Goal: Find specific page/section: Find specific page/section

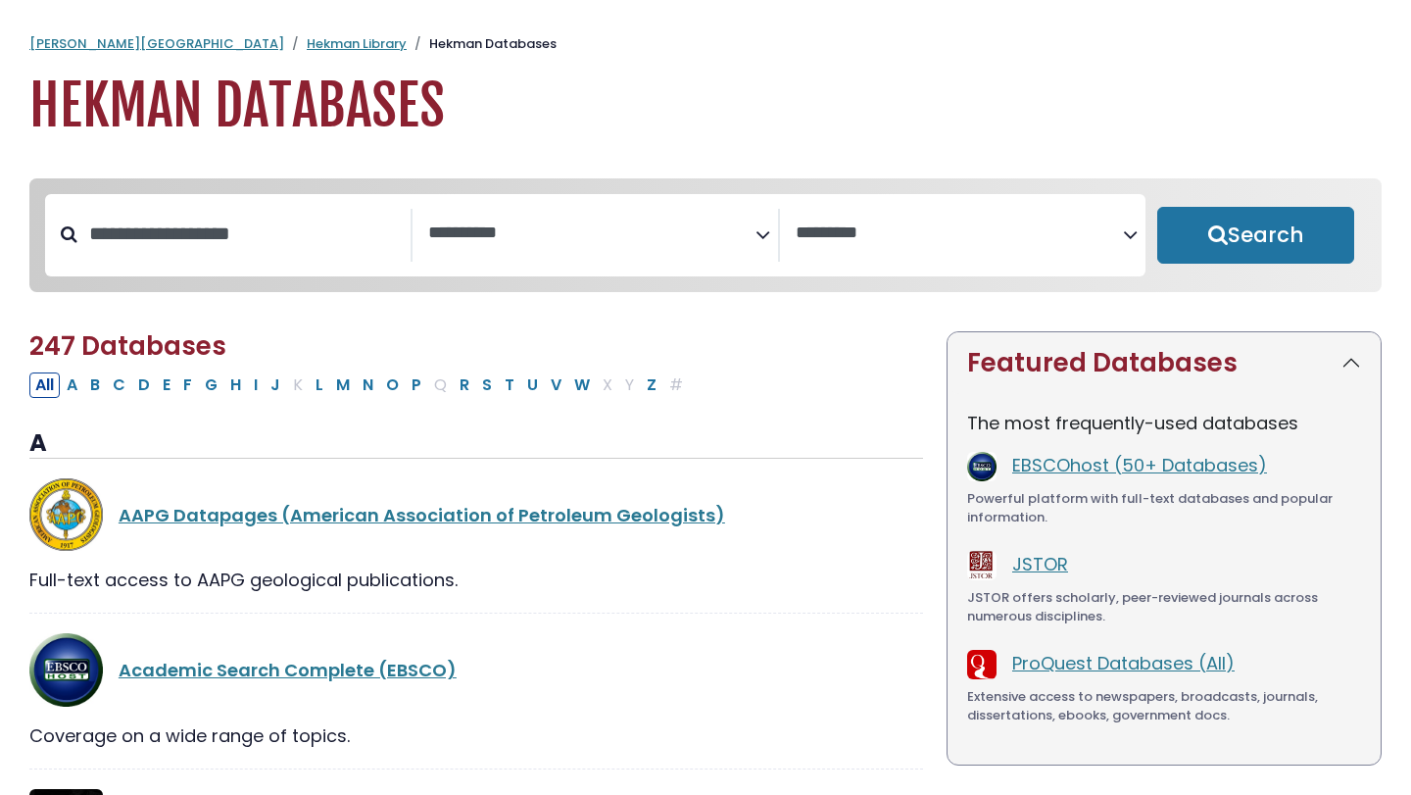
select select "Database Subject Filter"
select select "Database Vendors Filter"
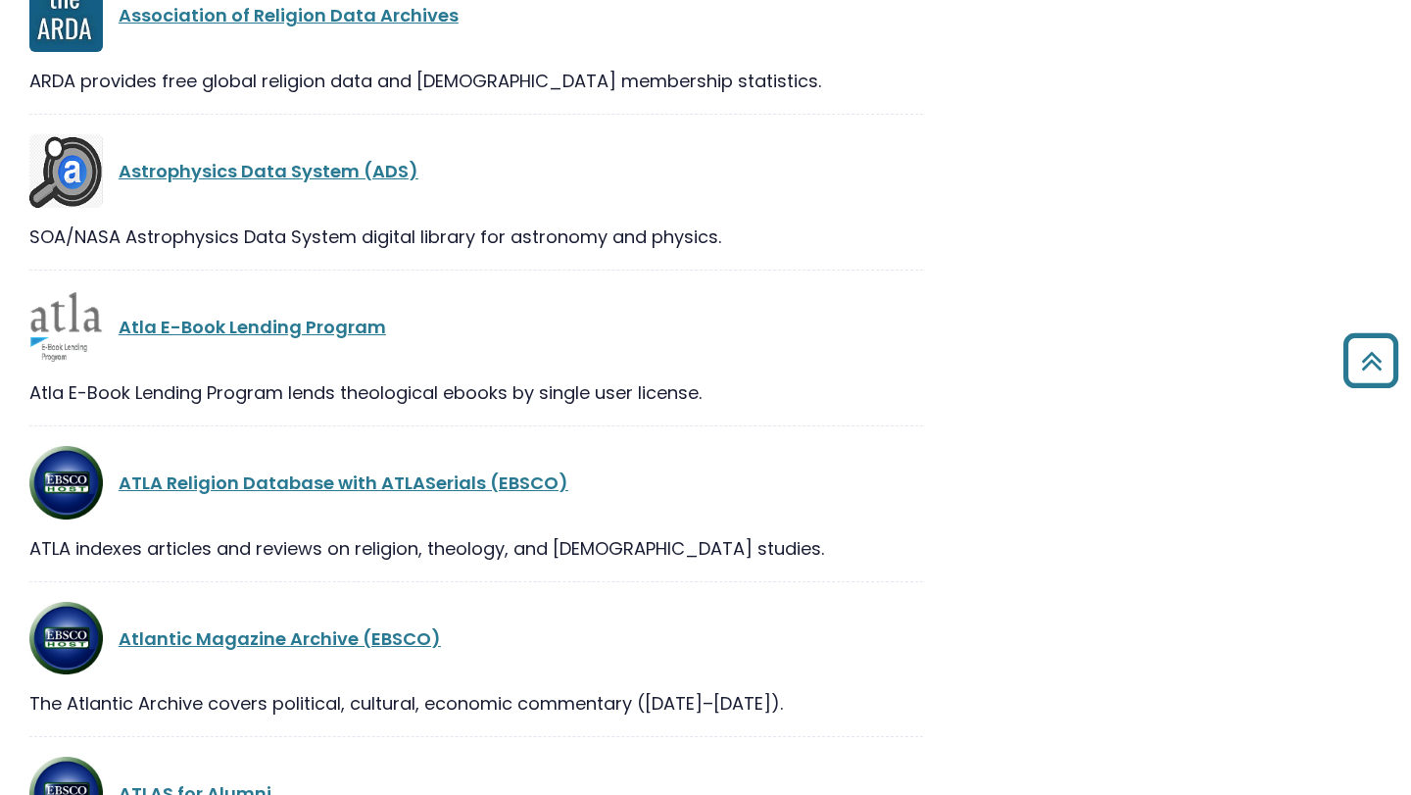
scroll to position [4999, 0]
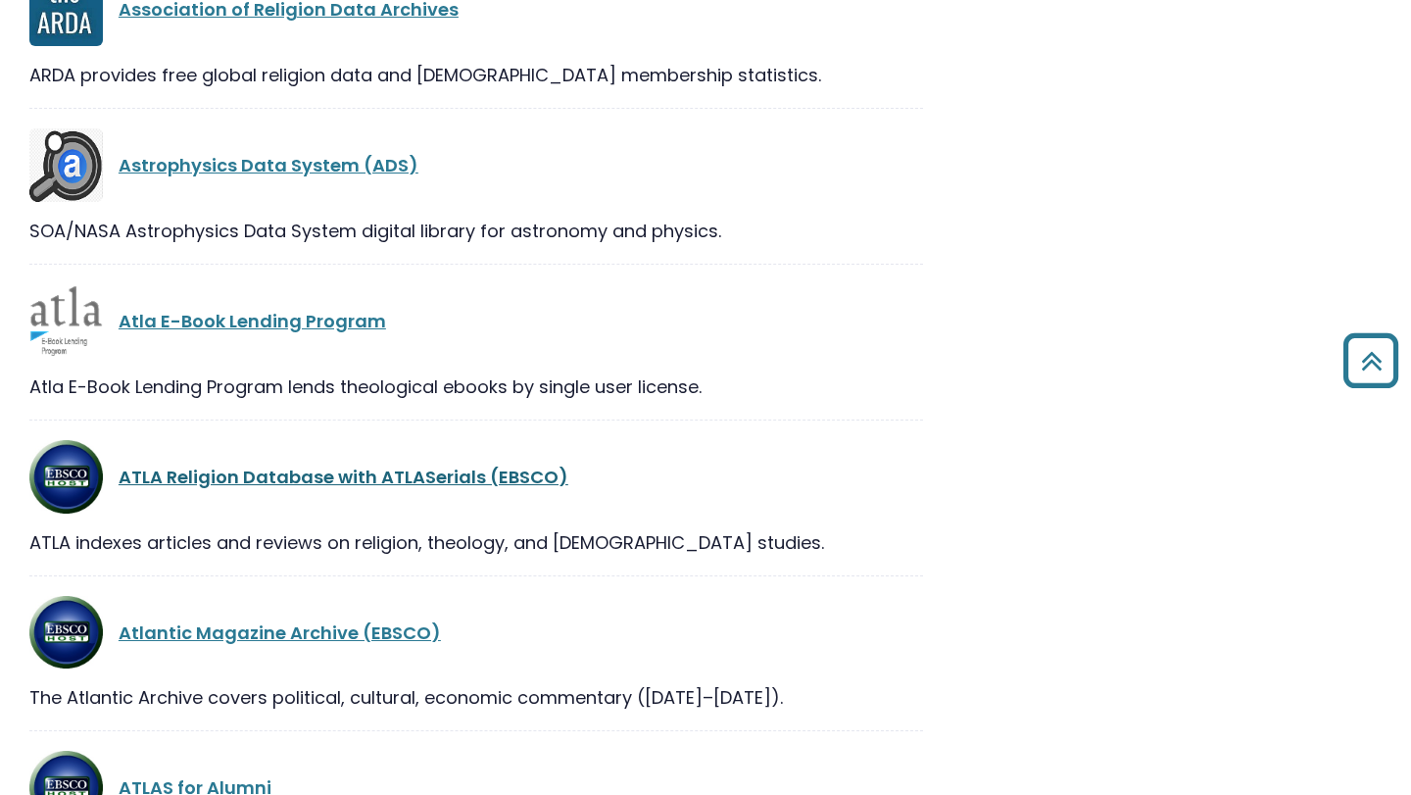
click at [409, 477] on link "ATLA Religion Database with ATLASerials (EBSCO)" at bounding box center [344, 476] width 450 height 24
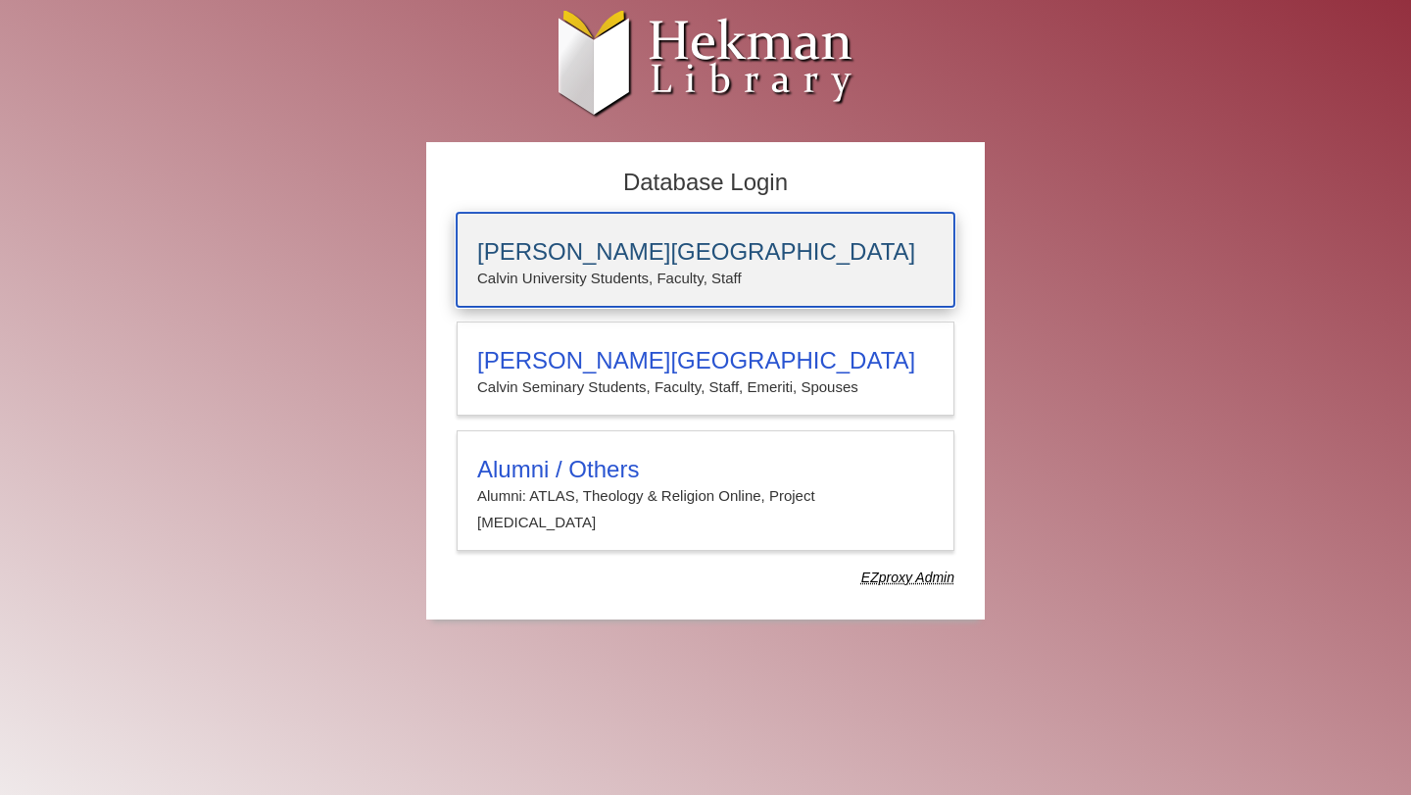
click at [607, 266] on p "Calvin University Students, Faculty, Staff" at bounding box center [705, 278] width 457 height 25
